Goal: Transaction & Acquisition: Obtain resource

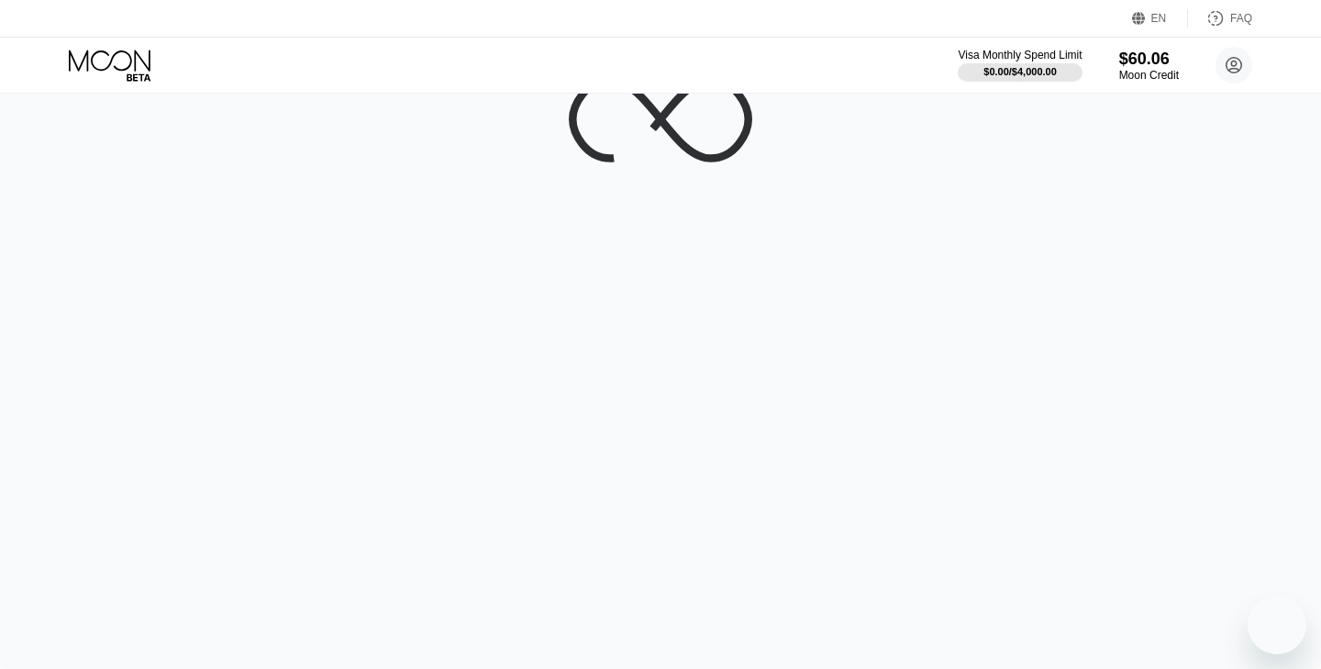
click at [329, 300] on div at bounding box center [660, 334] width 1321 height 669
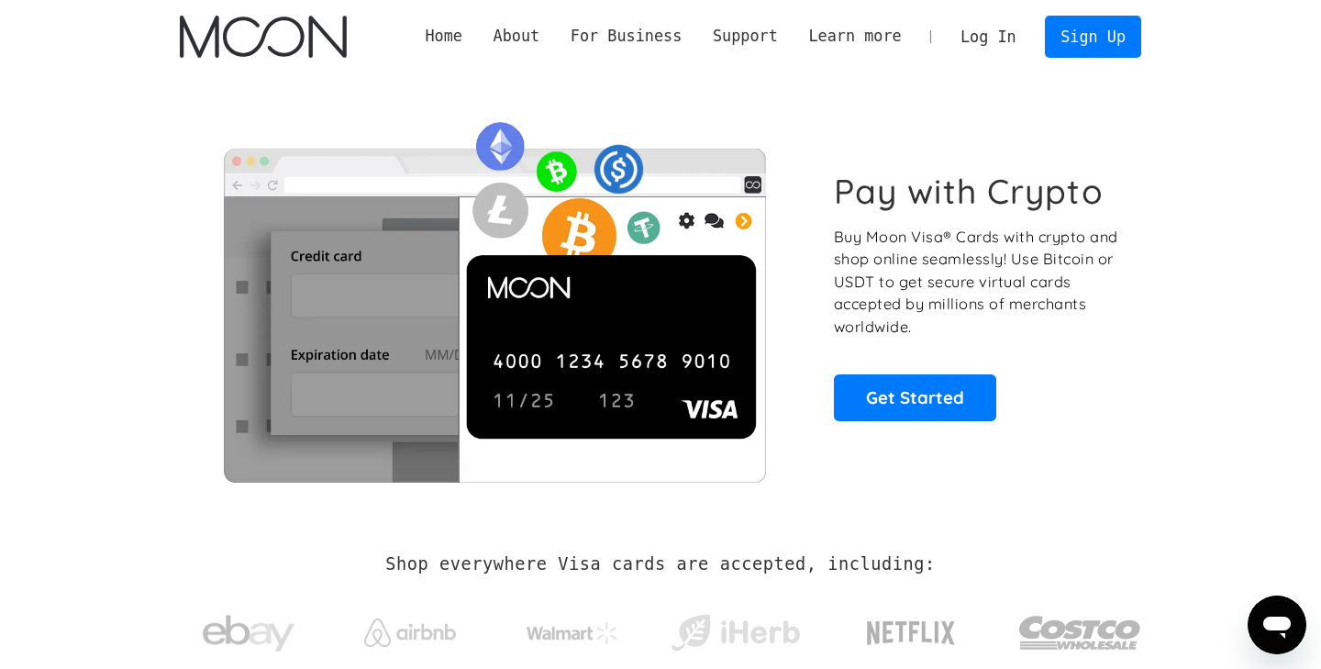
click at [986, 39] on link "Log In" at bounding box center [988, 37] width 86 height 40
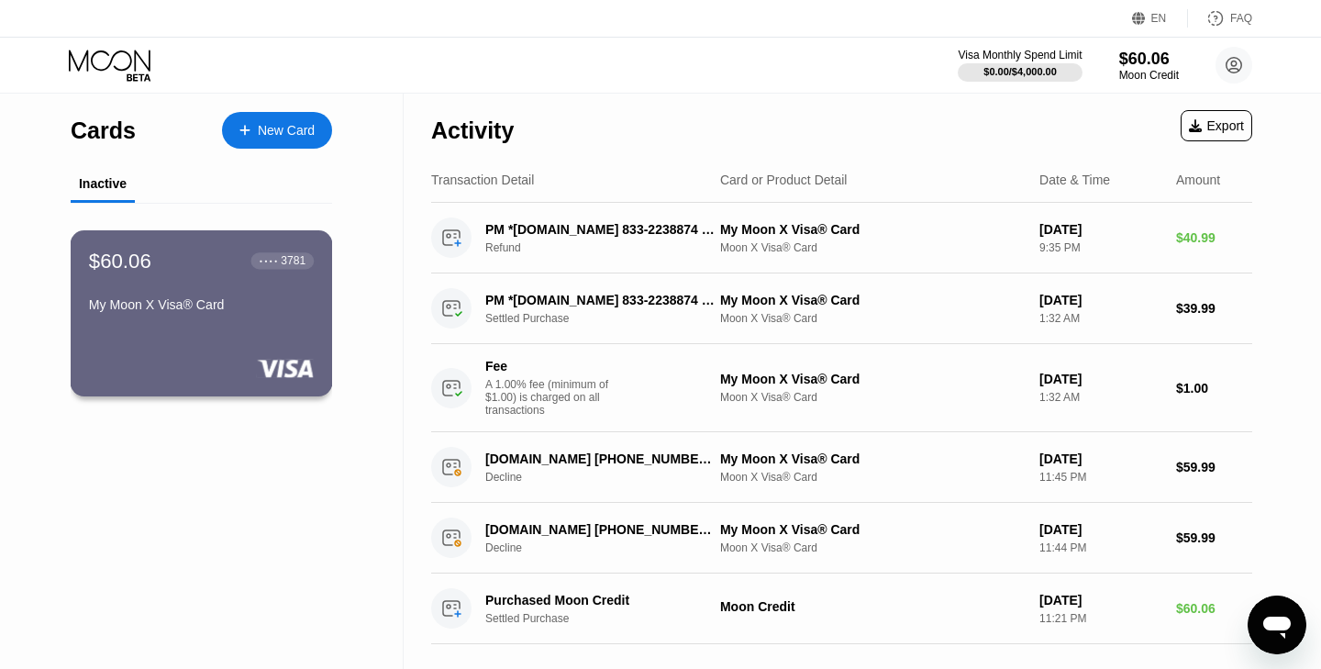
click at [230, 284] on div "$60.06 ● ● ● ● 3781 My Moon X Visa® Card" at bounding box center [201, 284] width 225 height 71
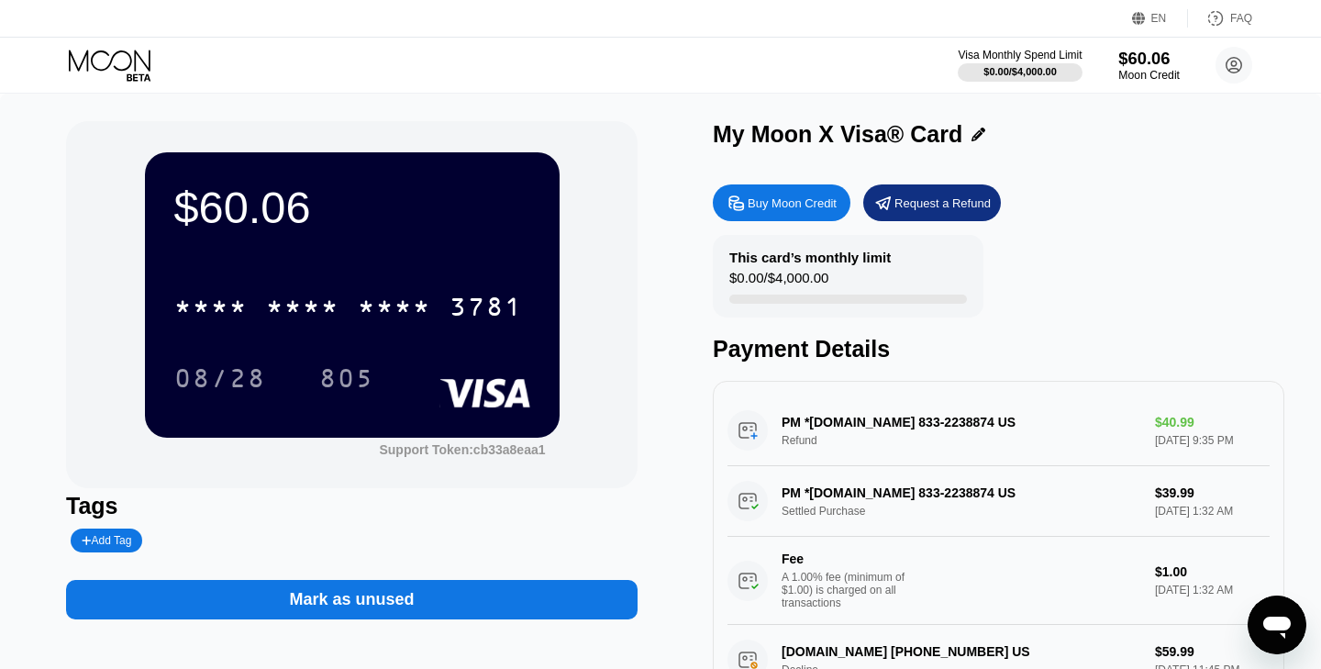
click at [1154, 69] on div "Moon Credit" at bounding box center [1149, 75] width 61 height 13
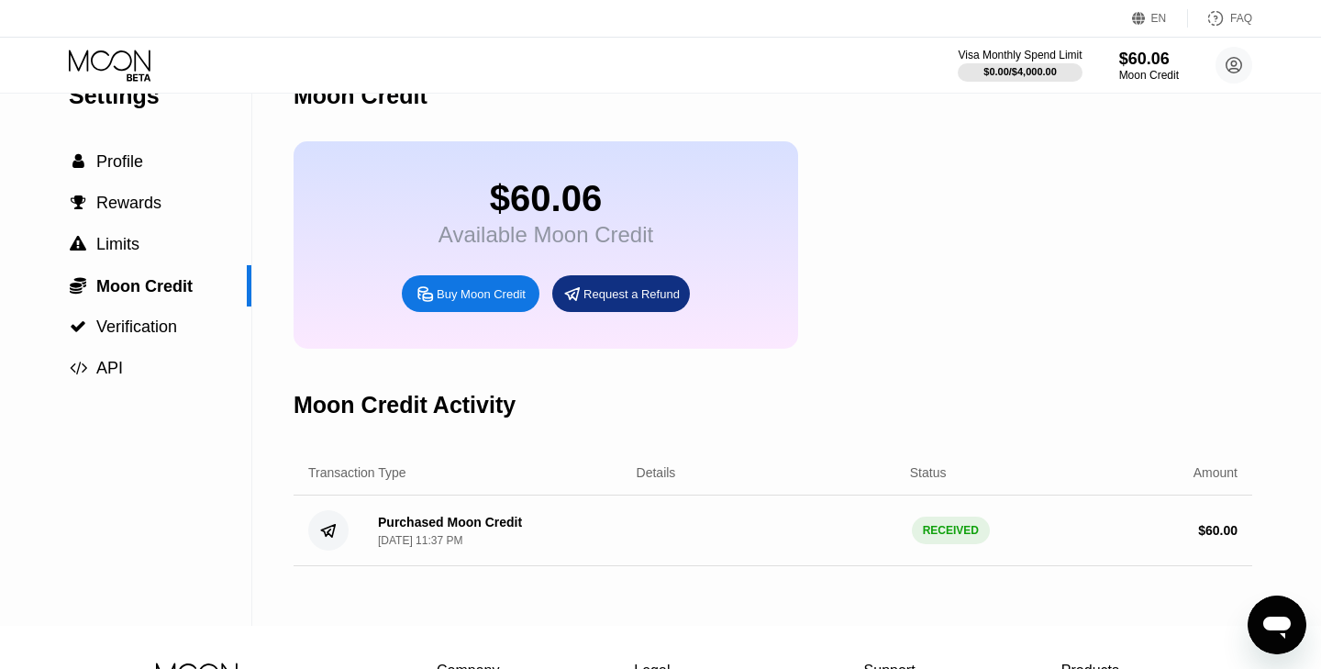
scroll to position [50, 0]
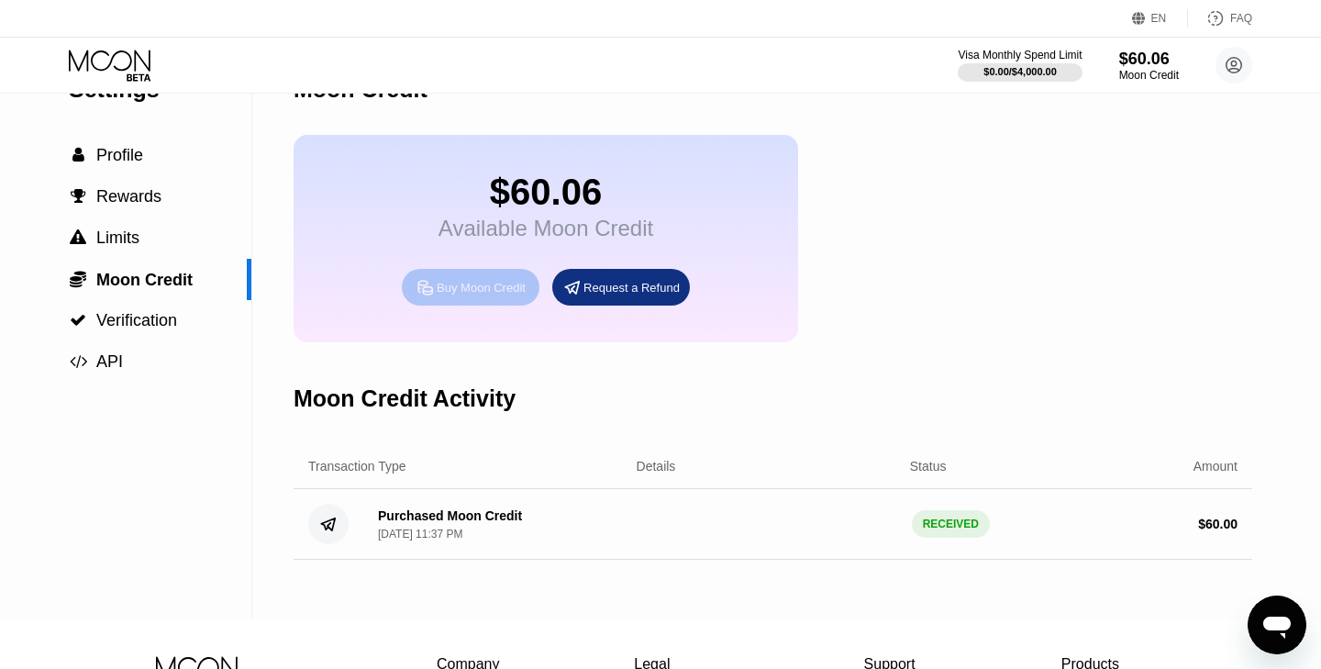
click at [467, 284] on div "Buy Moon Credit" at bounding box center [481, 288] width 89 height 16
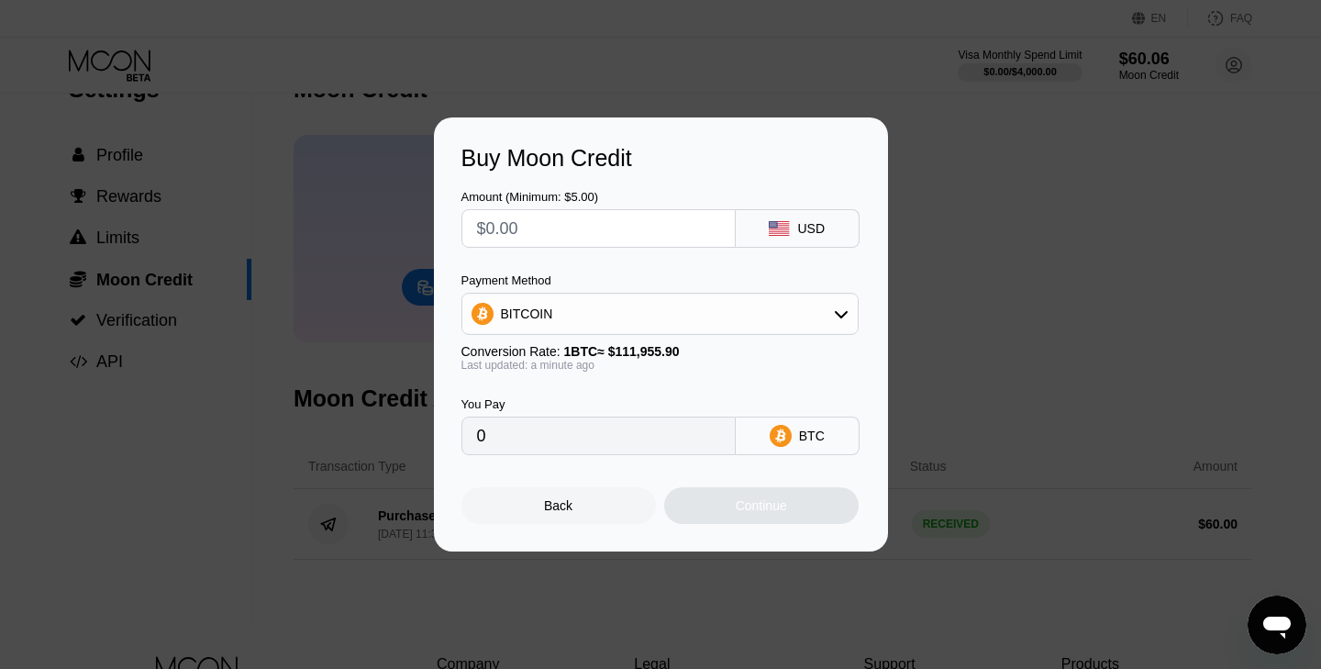
click at [717, 308] on div "BITCOIN" at bounding box center [661, 313] width 396 height 37
